Goal: Task Accomplishment & Management: Use online tool/utility

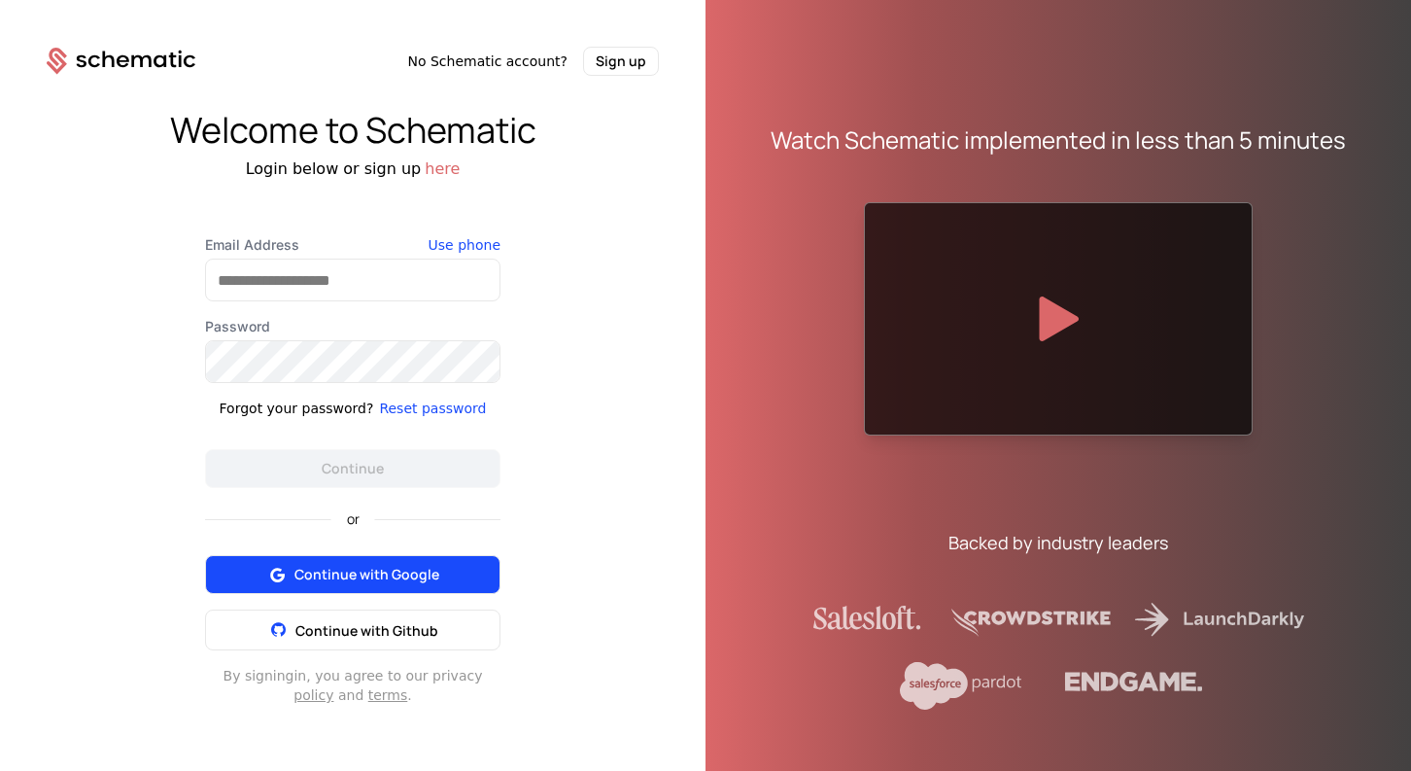
click at [397, 563] on button "Continue with Google" at bounding box center [352, 574] width 295 height 39
click at [357, 575] on span "Continue with Google" at bounding box center [366, 574] width 145 height 19
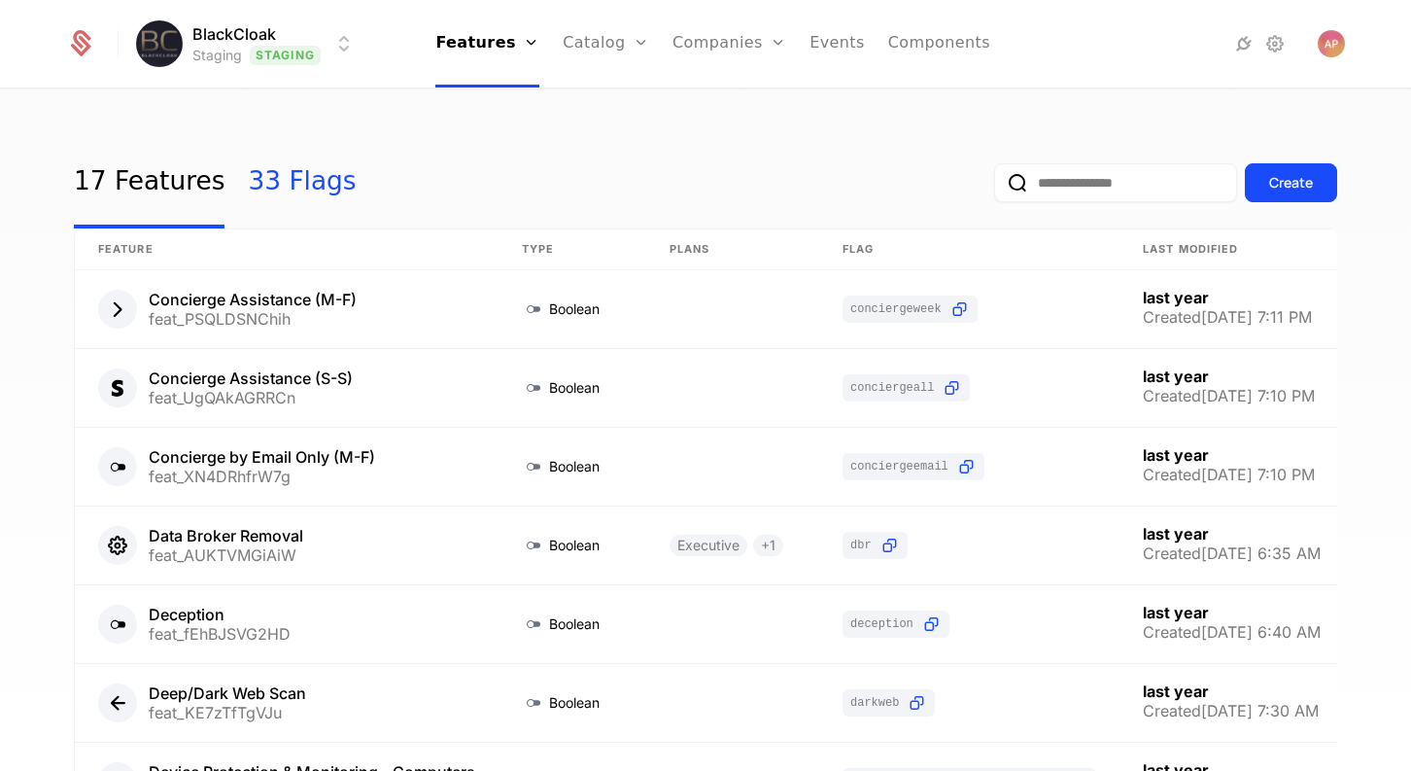
click at [310, 181] on link "33 Flags" at bounding box center [302, 182] width 108 height 91
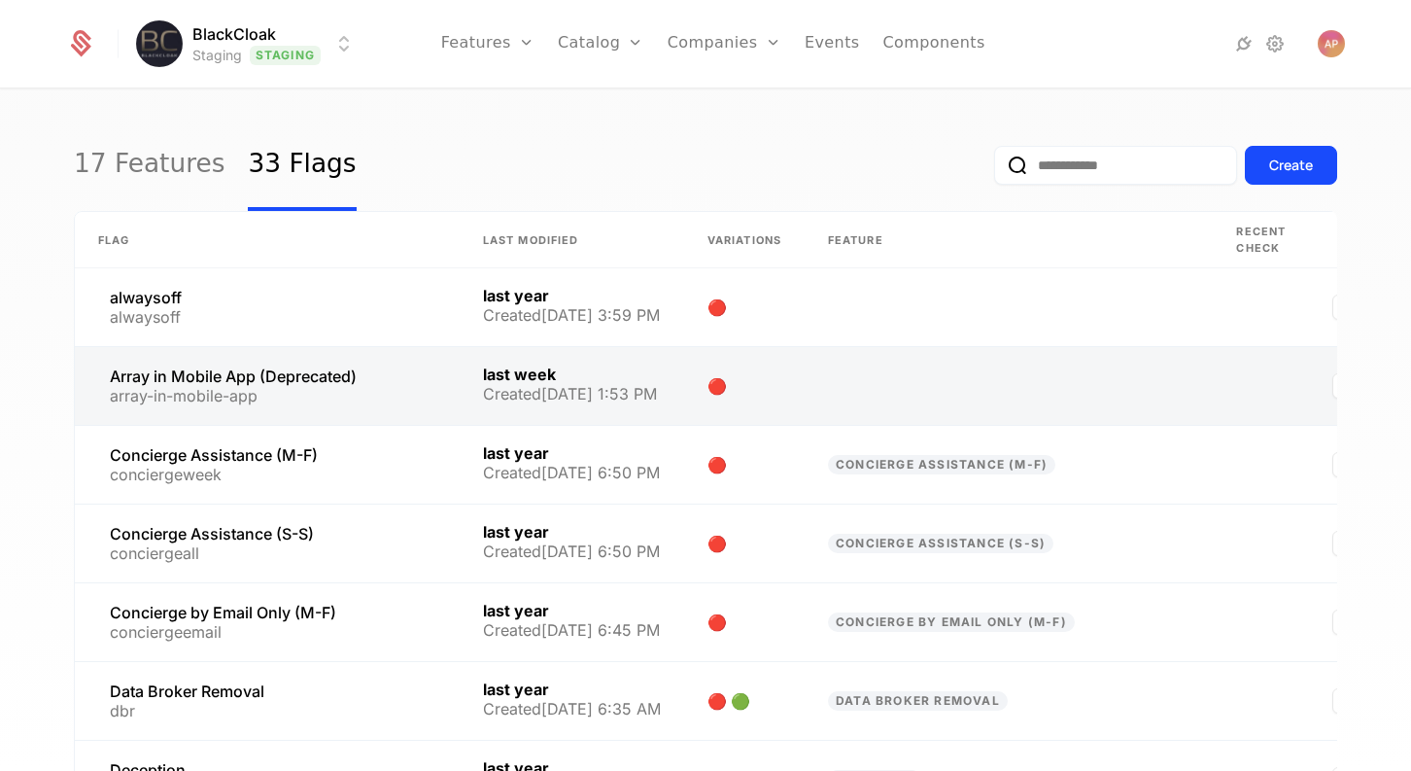
scroll to position [28, 0]
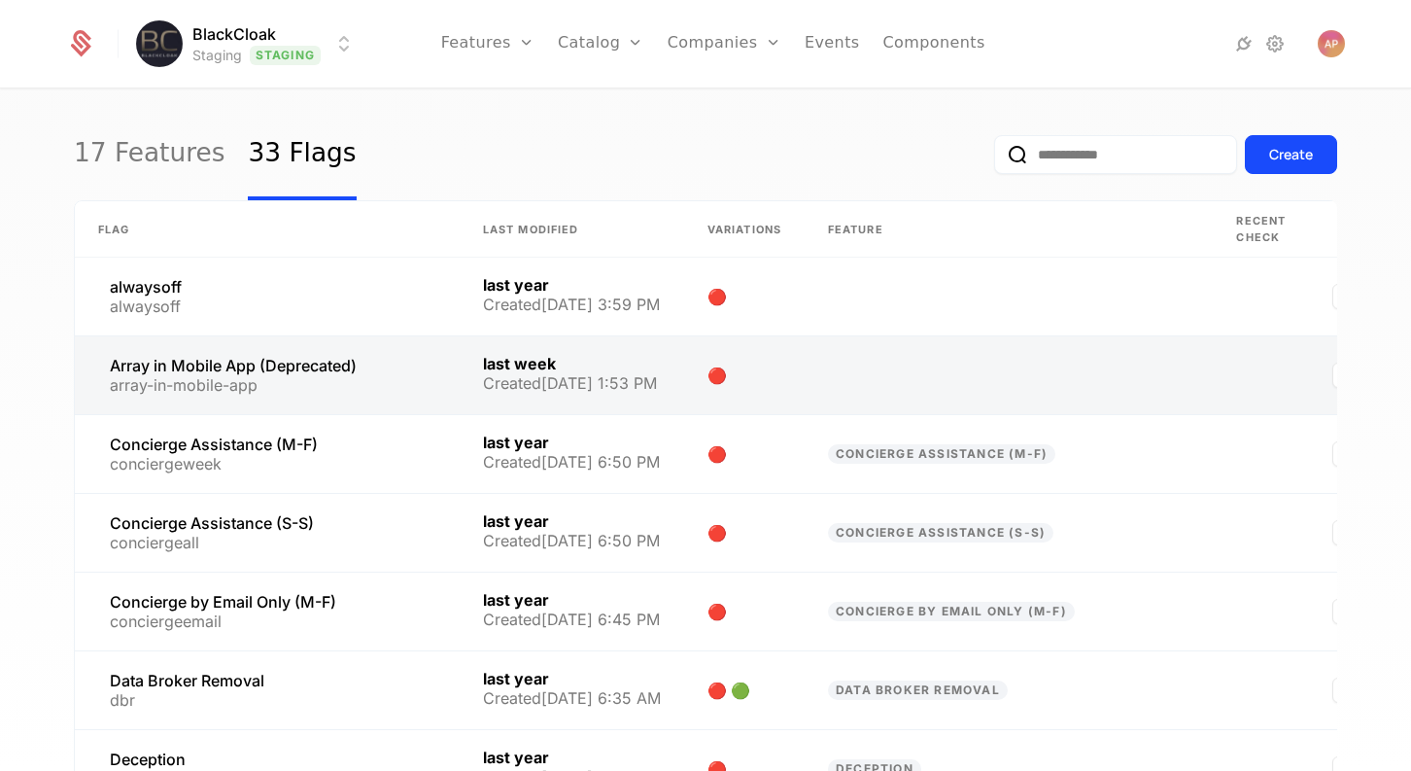
click at [315, 367] on link at bounding box center [267, 375] width 385 height 78
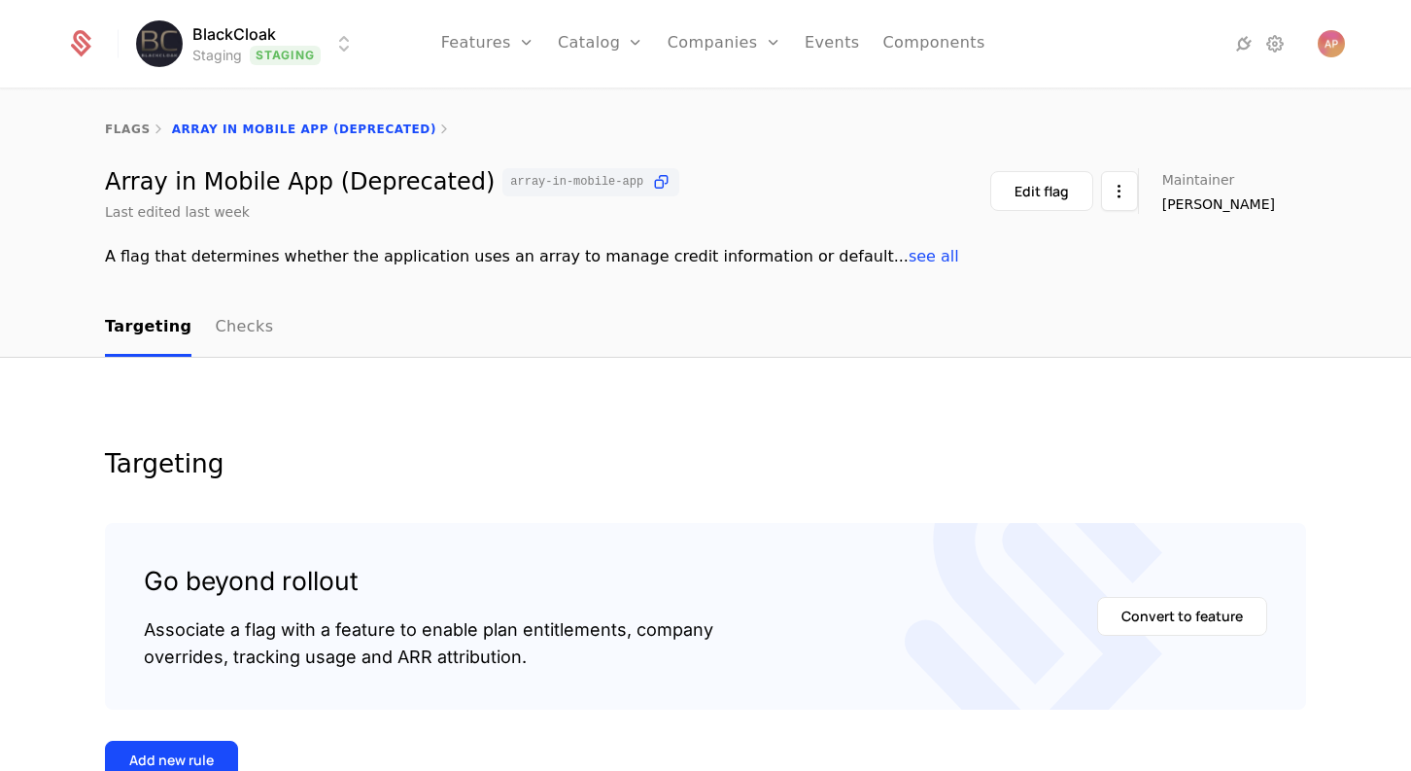
click at [247, 62] on html "BlackCloak Staging Staging Features Features Flags Catalog Plans Add Ons Credit…" at bounding box center [705, 385] width 1411 height 771
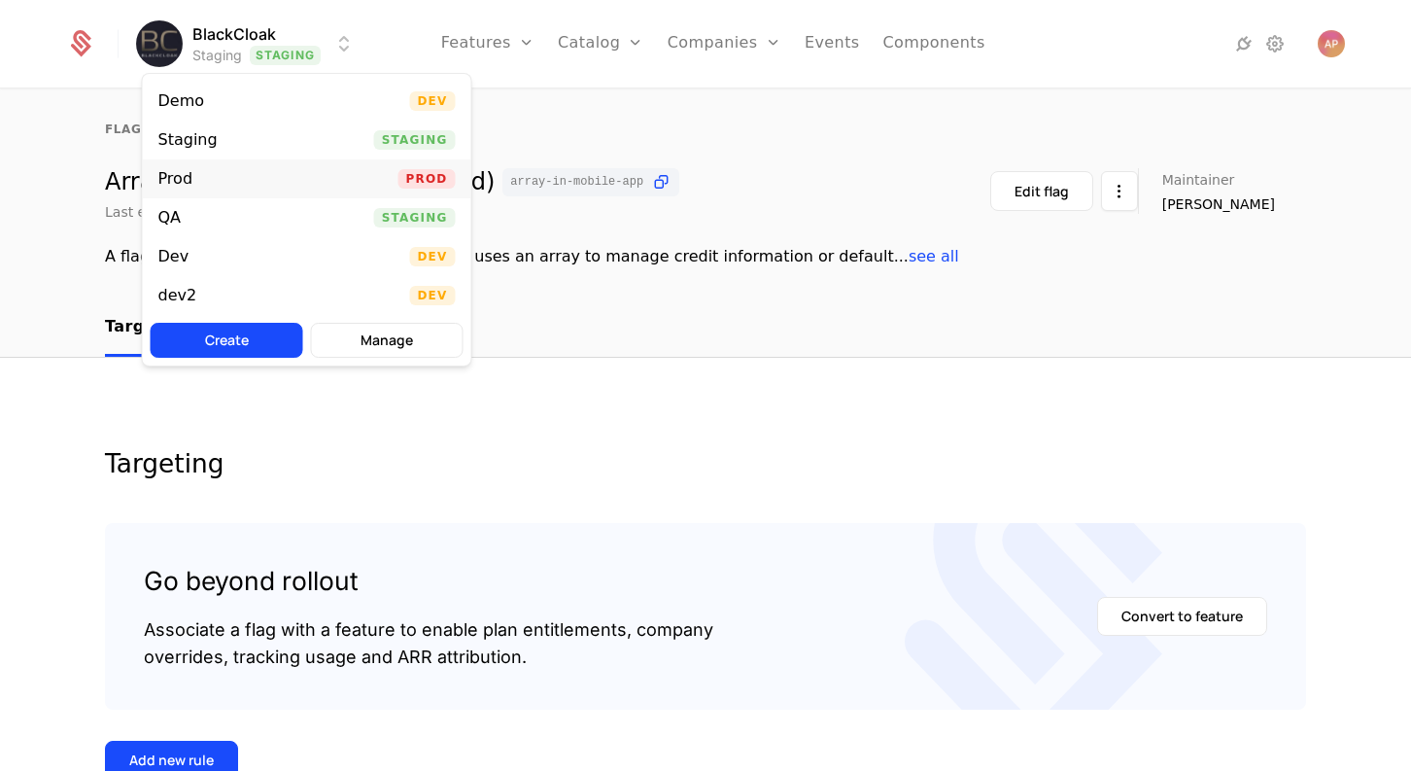
click at [230, 186] on div "Prod Prod" at bounding box center [307, 178] width 328 height 39
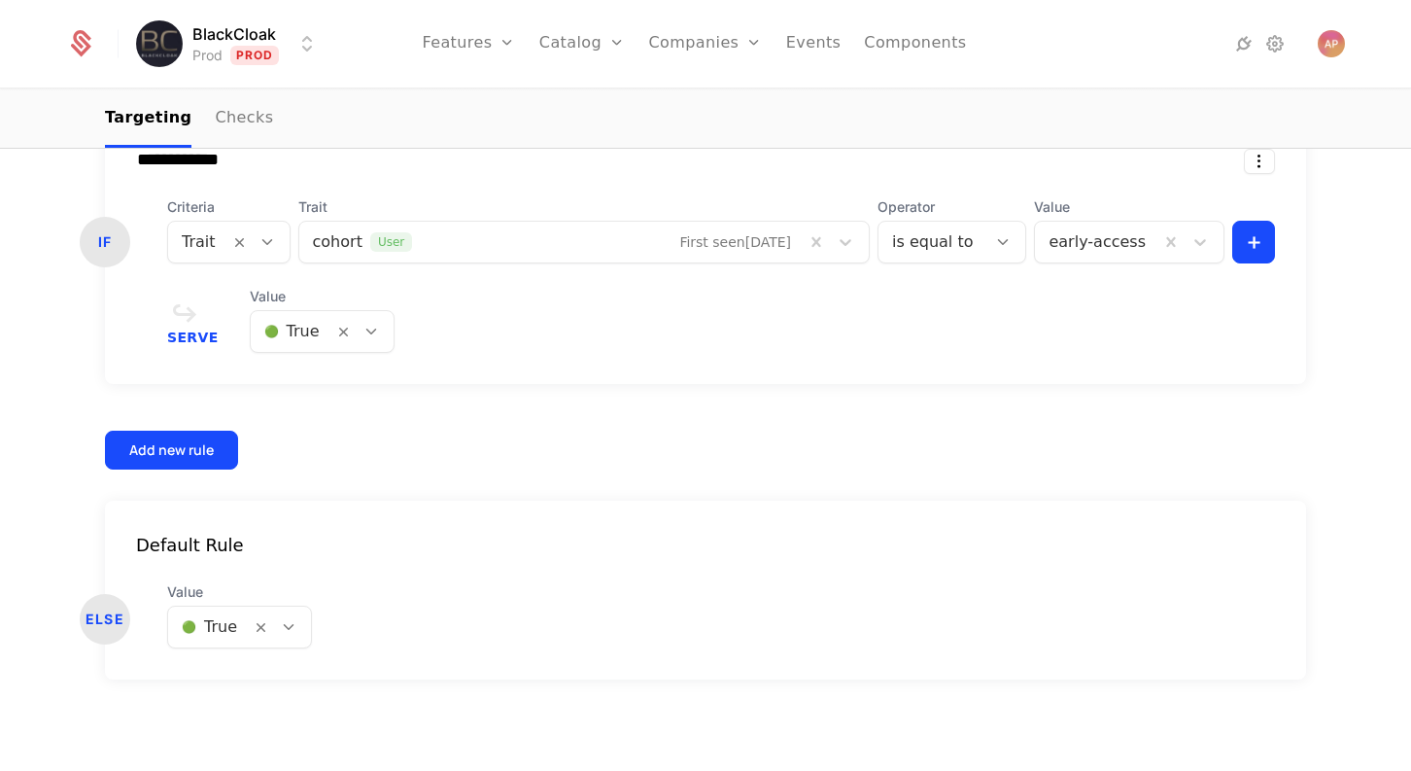
scroll to position [1599, 0]
